Goal: Task Accomplishment & Management: Manage account settings

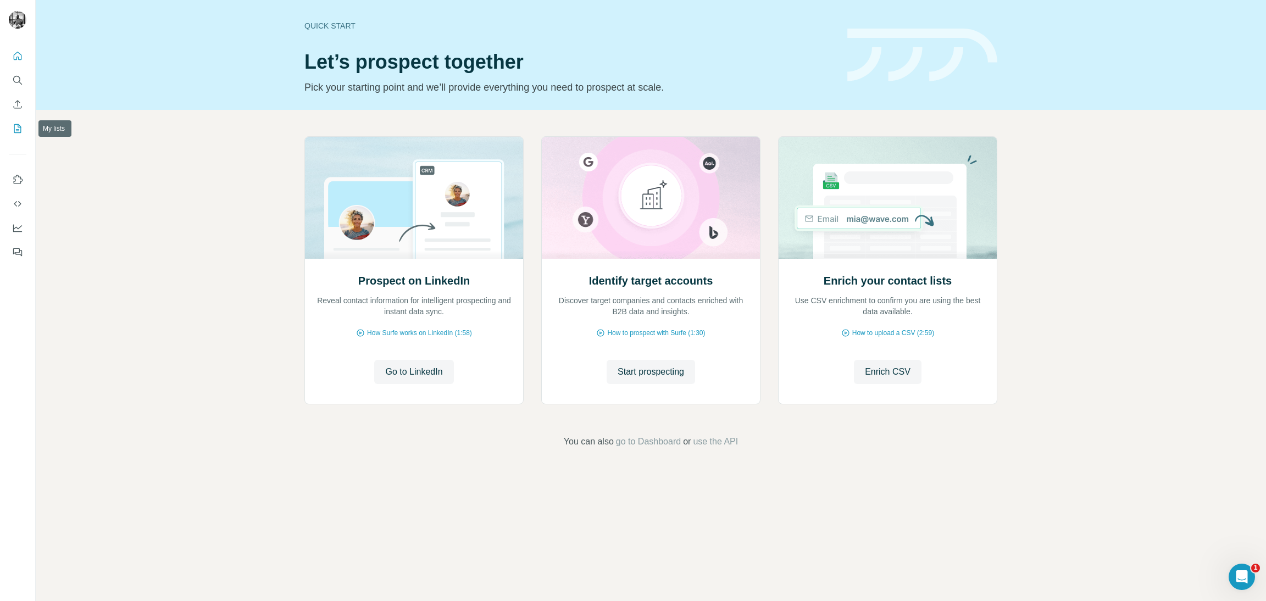
click at [18, 130] on icon "My lists" at bounding box center [18, 127] width 5 height 7
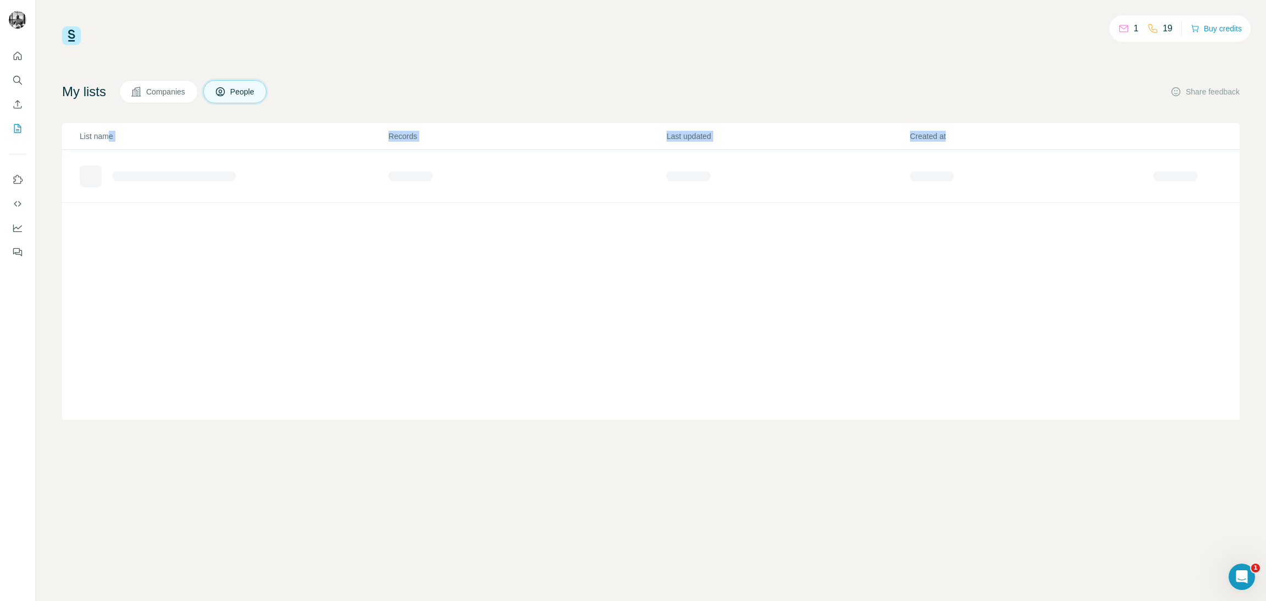
drag, startPoint x: 110, startPoint y: 136, endPoint x: 936, endPoint y: 253, distance: 834.2
click at [818, 242] on div "List name Records Last updated Created at" at bounding box center [651, 271] width 1178 height 297
click at [829, 61] on div "1 19 Buy credits My lists Companies People Share feedback List name Records Las…" at bounding box center [651, 222] width 1178 height 393
click at [115, 170] on div "07.08" at bounding box center [117, 172] width 19 height 11
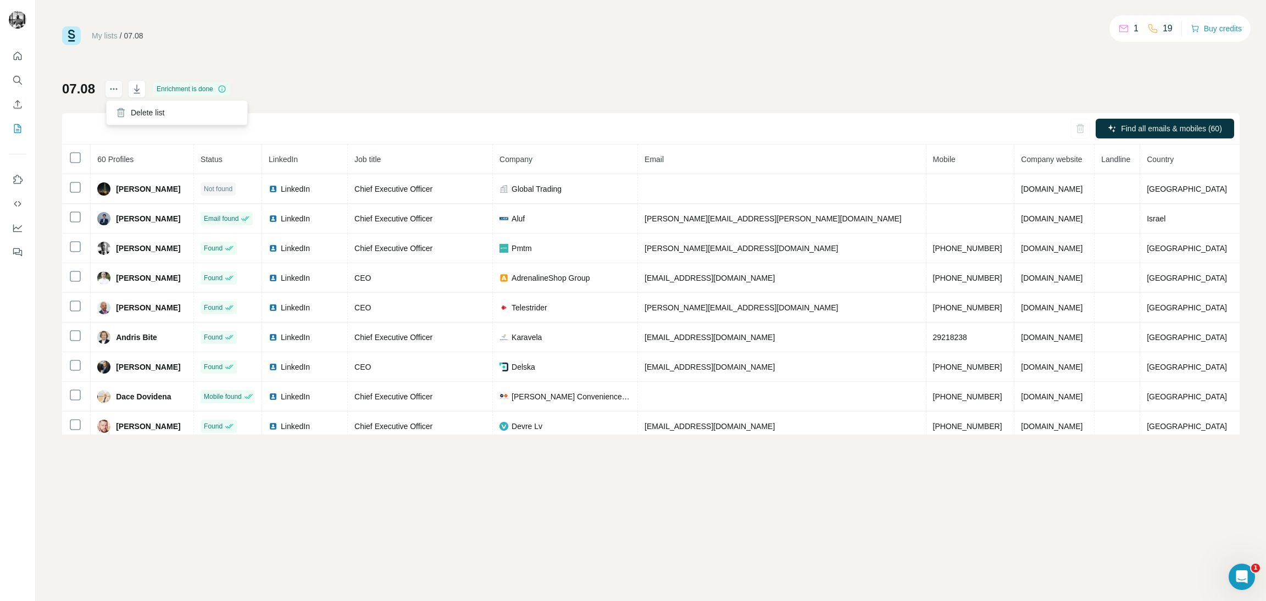
click at [112, 93] on icon "actions" at bounding box center [113, 89] width 11 height 11
click at [812, 64] on div "My lists / 07.08 1 19 Buy credits 07.08 Enrichment is done Find all emails & mo…" at bounding box center [651, 230] width 1178 height 408
click at [14, 52] on icon "Quick start" at bounding box center [17, 56] width 11 height 11
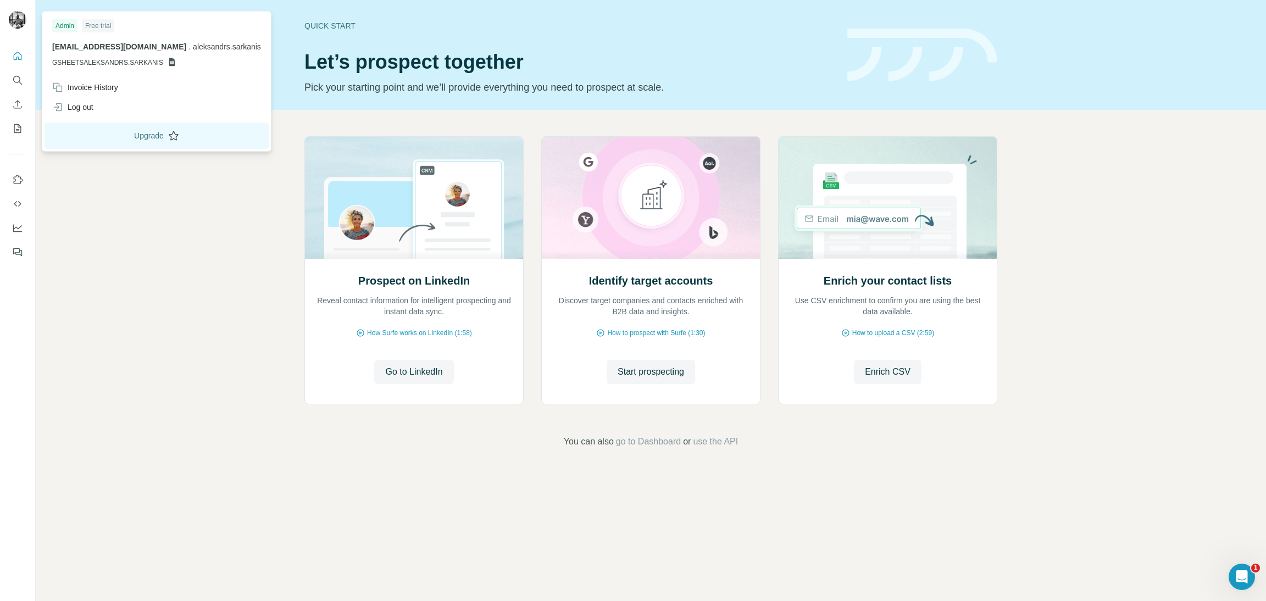
click at [149, 132] on button "Upgrade" at bounding box center [157, 136] width 224 height 26
